Goal: Task Accomplishment & Management: Manage account settings

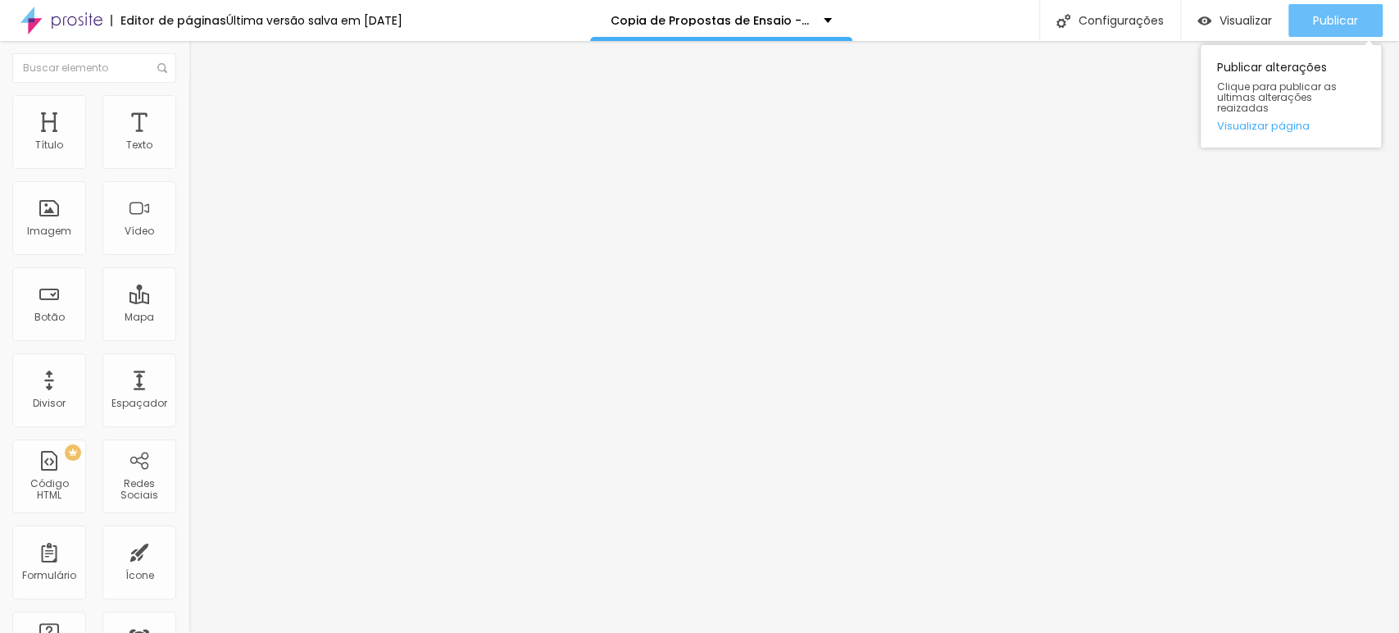
click at [1330, 30] on div "Publicar" at bounding box center [1335, 20] width 45 height 33
click at [1318, 19] on span "Publicar" at bounding box center [1335, 20] width 45 height 13
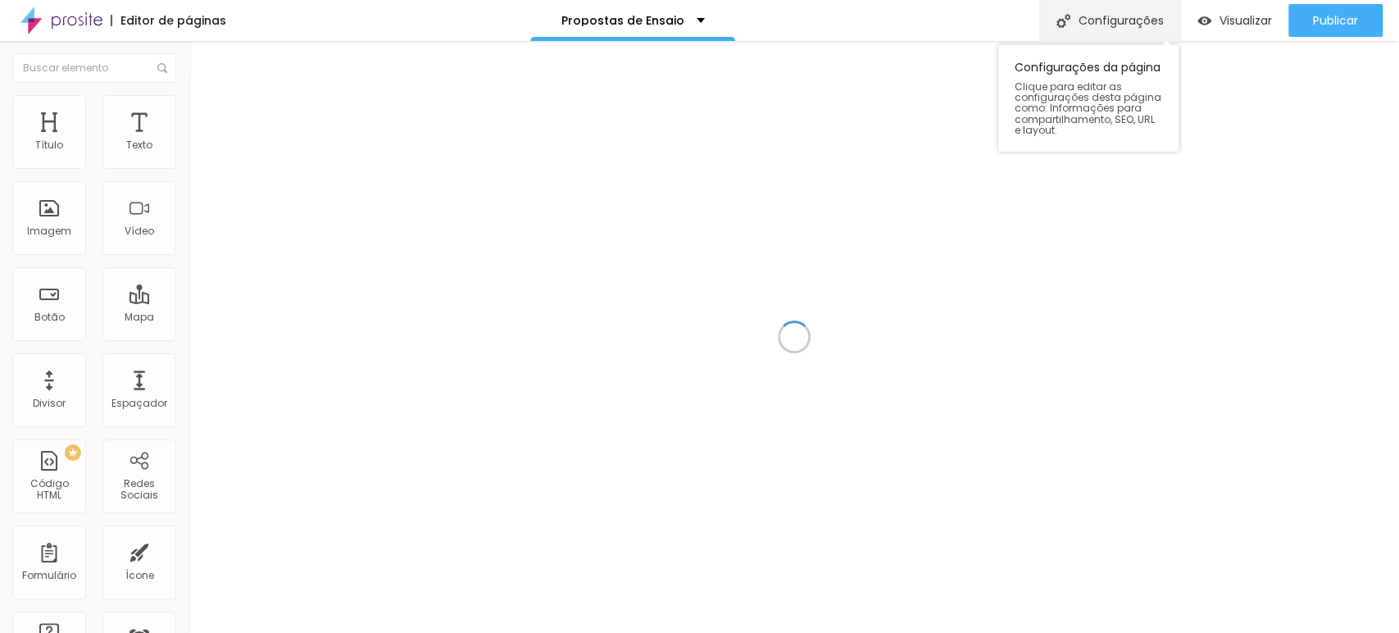
click at [1104, 25] on div "Configurações" at bounding box center [1109, 20] width 141 height 41
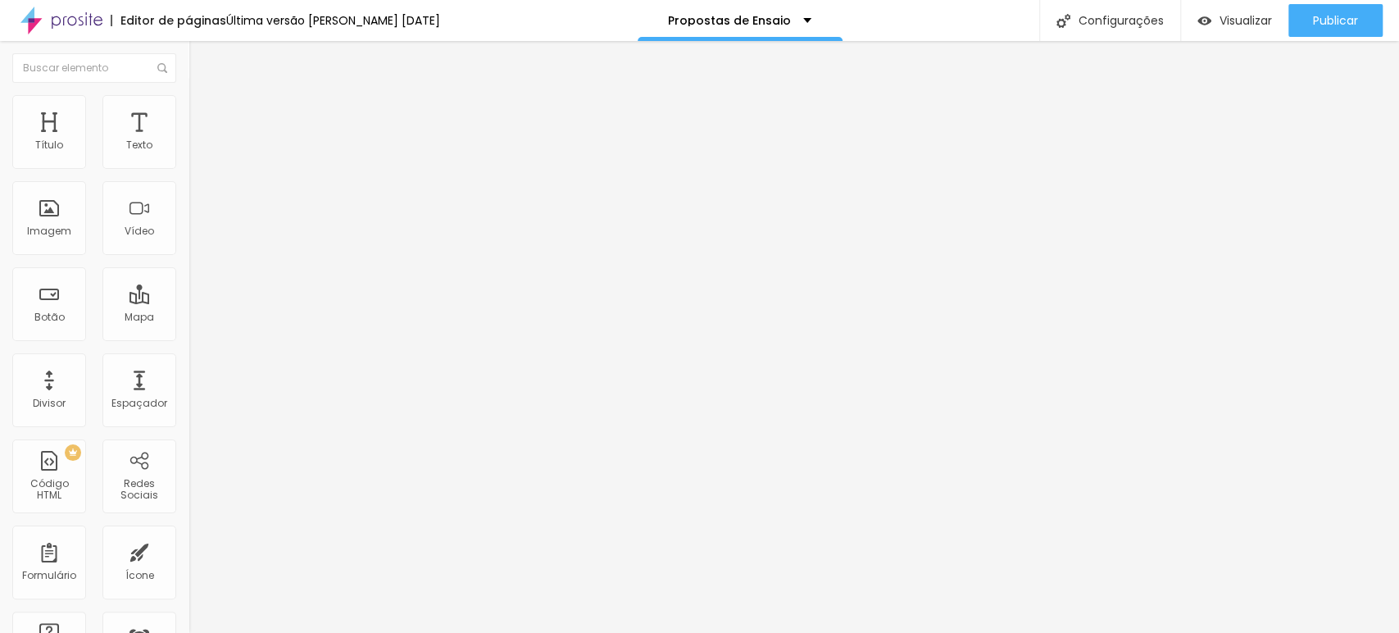
drag, startPoint x: 686, startPoint y: 245, endPoint x: 555, endPoint y: 243, distance: 131.1
type input "/propostas-ensaio-superado3"
